Goal: Task Accomplishment & Management: Use online tool/utility

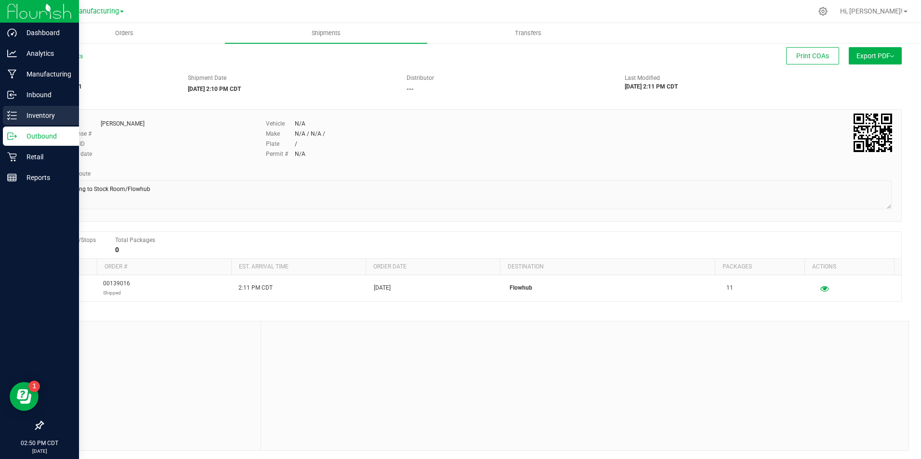
click at [28, 112] on p "Inventory" at bounding box center [46, 116] width 58 height 12
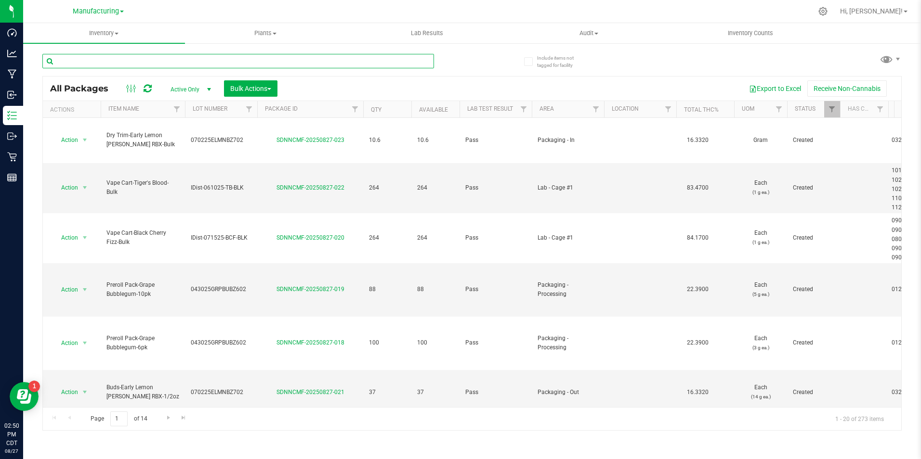
click at [160, 63] on input "text" at bounding box center [237, 61] width 391 height 14
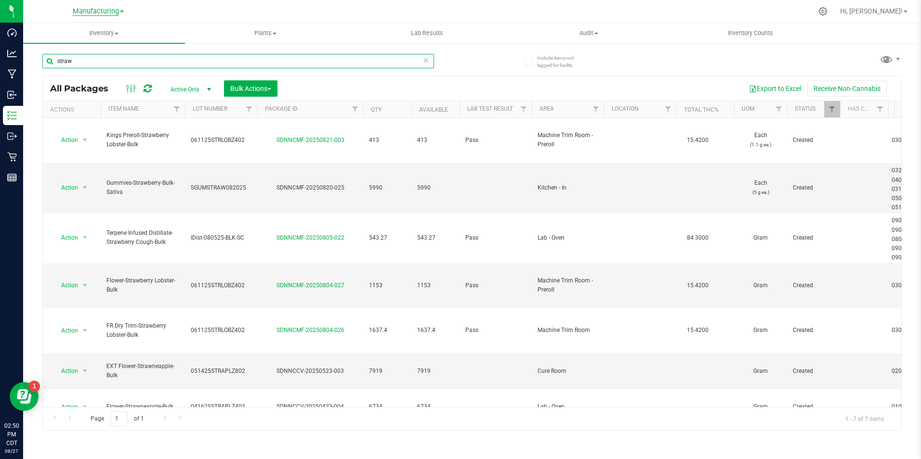
type input "straw"
click at [101, 11] on span "Manufacturing" at bounding box center [96, 11] width 46 height 9
click at [70, 45] on link "Retail" at bounding box center [98, 46] width 141 height 13
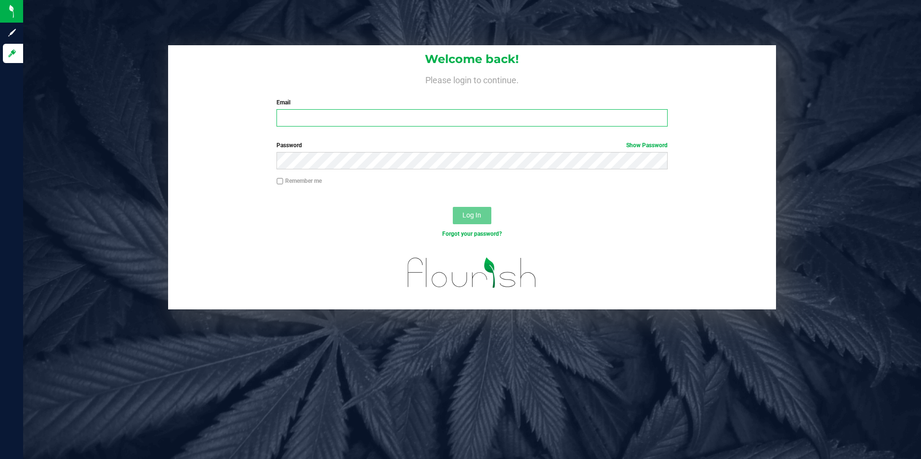
click at [336, 111] on input "Email" at bounding box center [471, 117] width 391 height 17
type input "[PERSON_NAME][EMAIL_ADDRESS][PERSON_NAME][DOMAIN_NAME]"
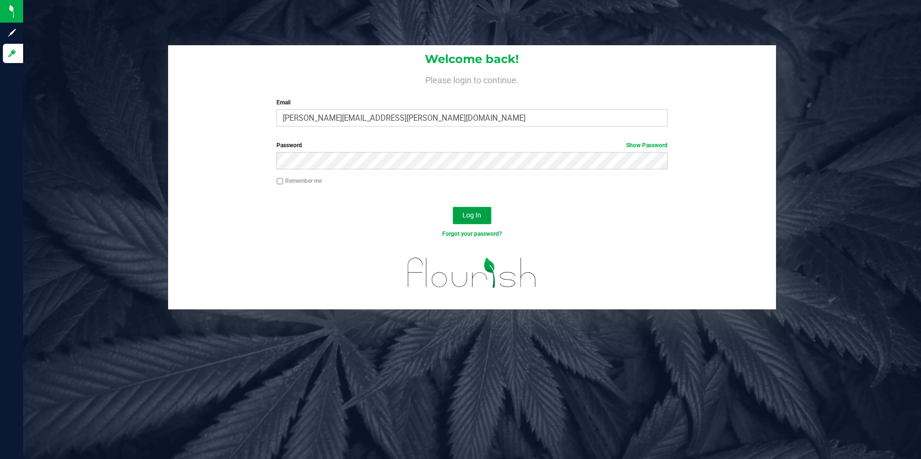
click at [469, 217] on span "Log In" at bounding box center [471, 215] width 19 height 8
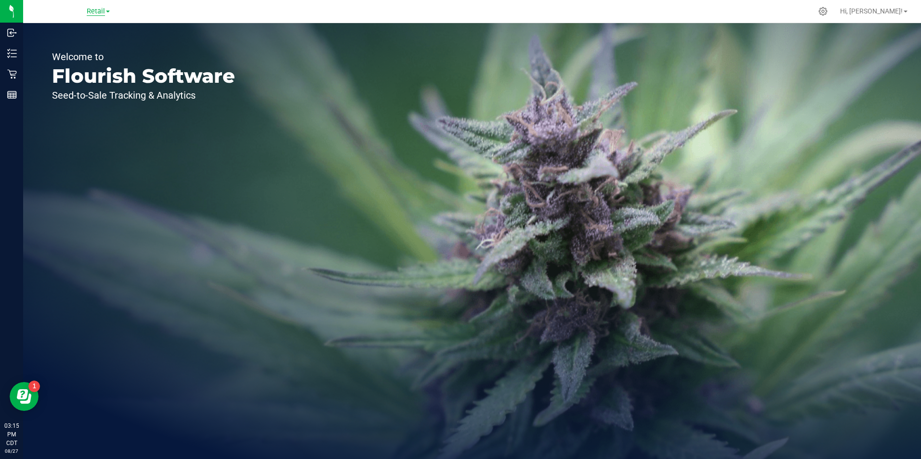
click at [99, 8] on span "Retail" at bounding box center [96, 11] width 18 height 9
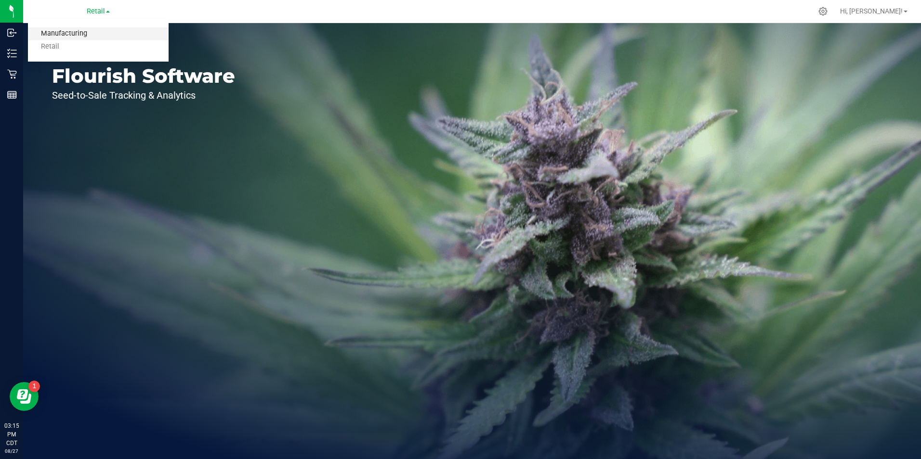
click at [83, 32] on link "Manufacturing" at bounding box center [98, 33] width 141 height 13
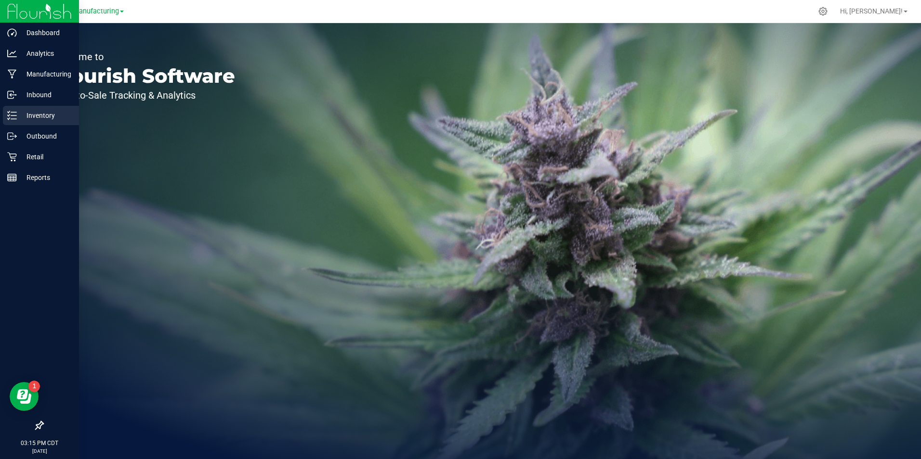
click at [29, 117] on p "Inventory" at bounding box center [46, 116] width 58 height 12
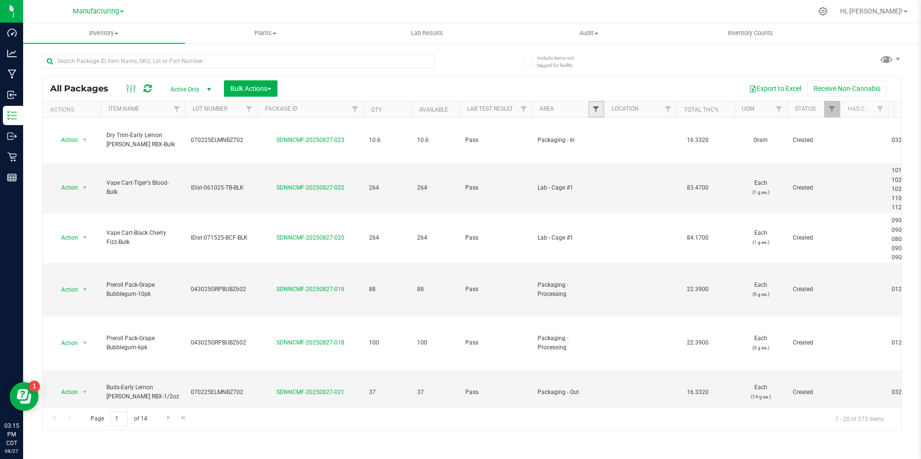
click at [594, 111] on span "Filter" at bounding box center [596, 109] width 8 height 8
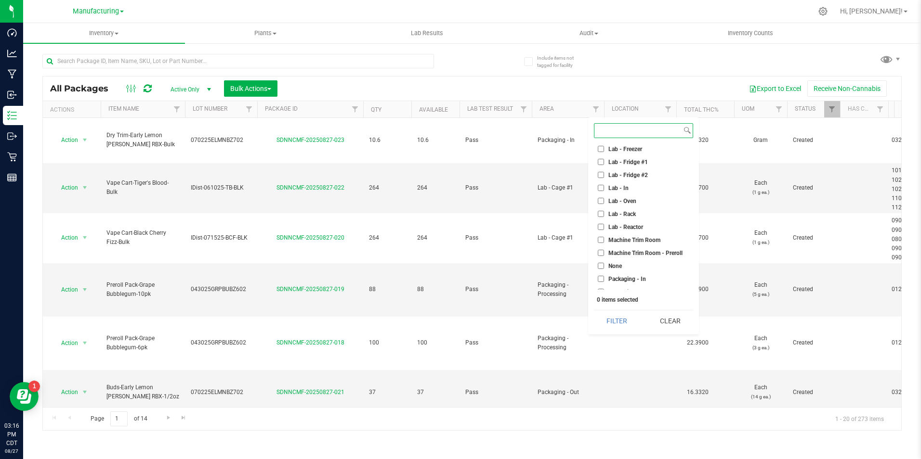
scroll to position [193, 0]
click at [602, 243] on input "Packaging - Out" at bounding box center [601, 244] width 6 height 6
checkbox input "true"
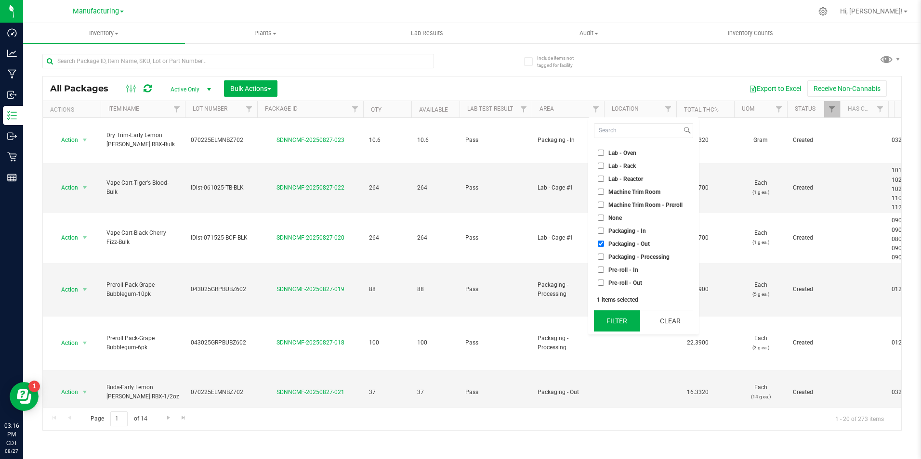
click at [619, 314] on button "Filter" at bounding box center [617, 321] width 46 height 21
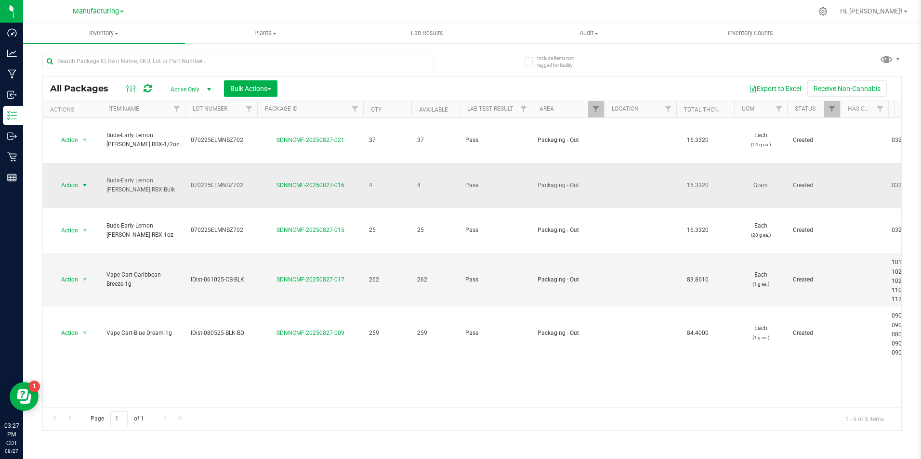
click at [81, 182] on span "select" at bounding box center [85, 186] width 8 height 8
click at [86, 233] on li "Locate package" at bounding box center [83, 231] width 61 height 14
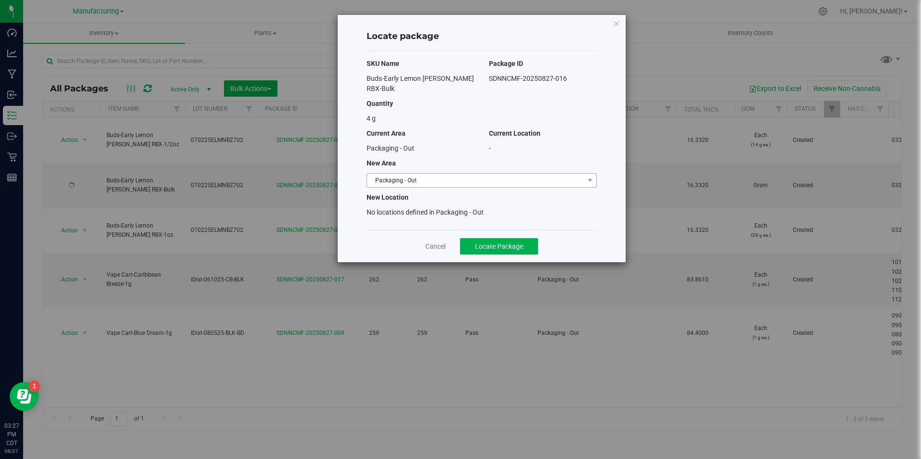
click at [393, 174] on span "Packaging - Out" at bounding box center [475, 180] width 217 height 13
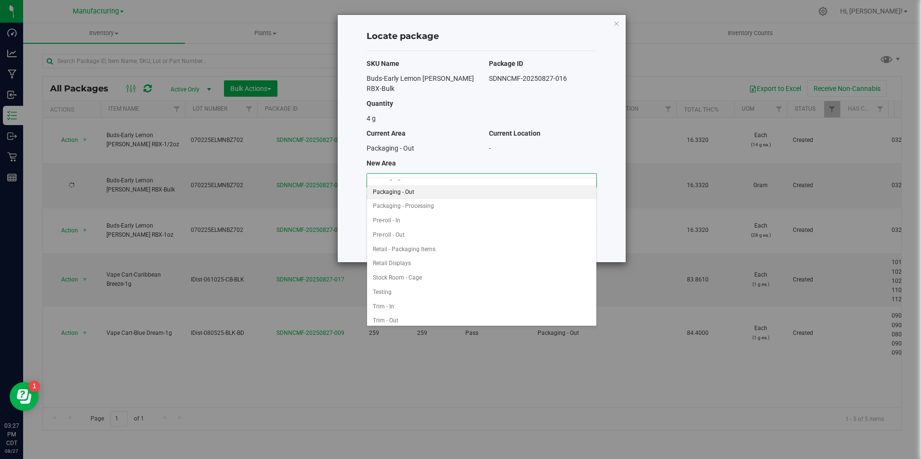
scroll to position [271, 0]
click at [601, 60] on div "Package ID" at bounding box center [543, 64] width 122 height 10
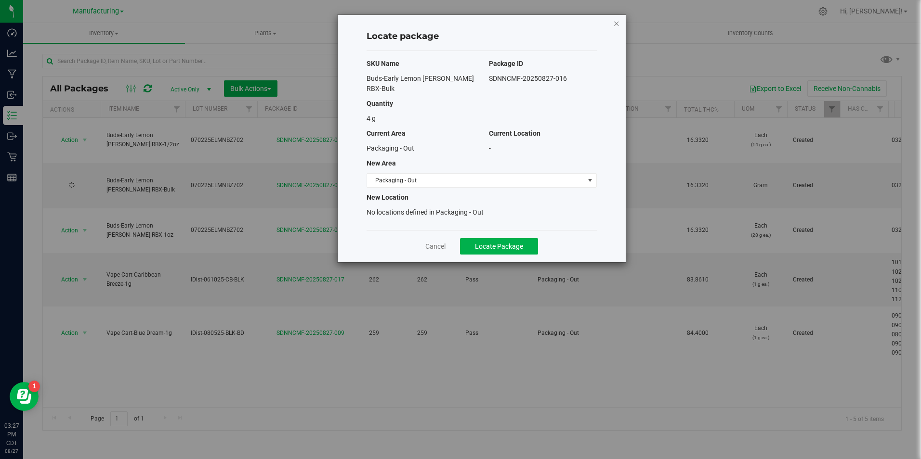
click at [618, 21] on icon "button" at bounding box center [616, 23] width 7 height 12
